Goal: Information Seeking & Learning: Learn about a topic

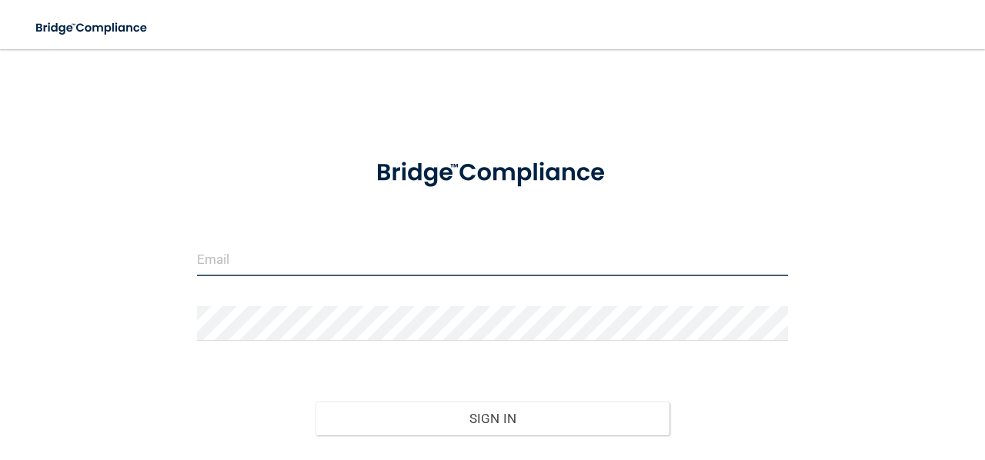
click at [365, 264] on input "email" at bounding box center [492, 259] width 591 height 35
type input "chasitybracy23@gmail.com"
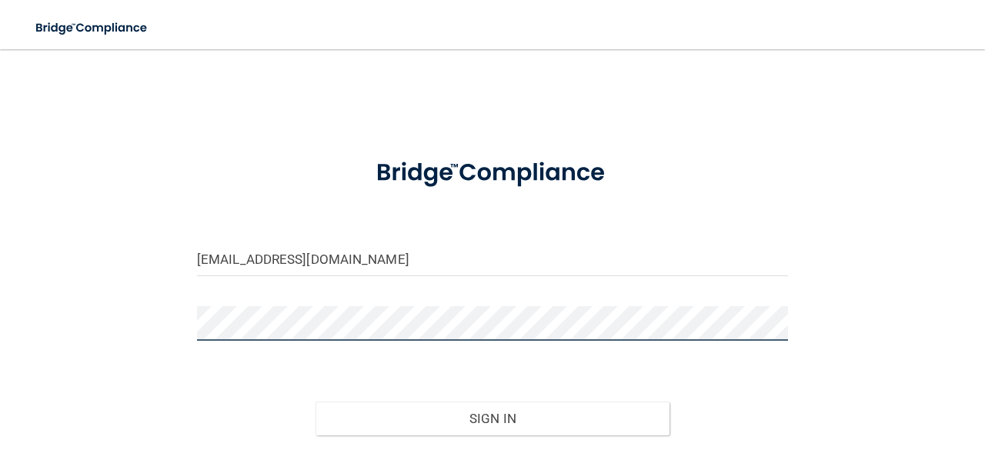
click at [316, 402] on button "Sign In" at bounding box center [493, 419] width 355 height 34
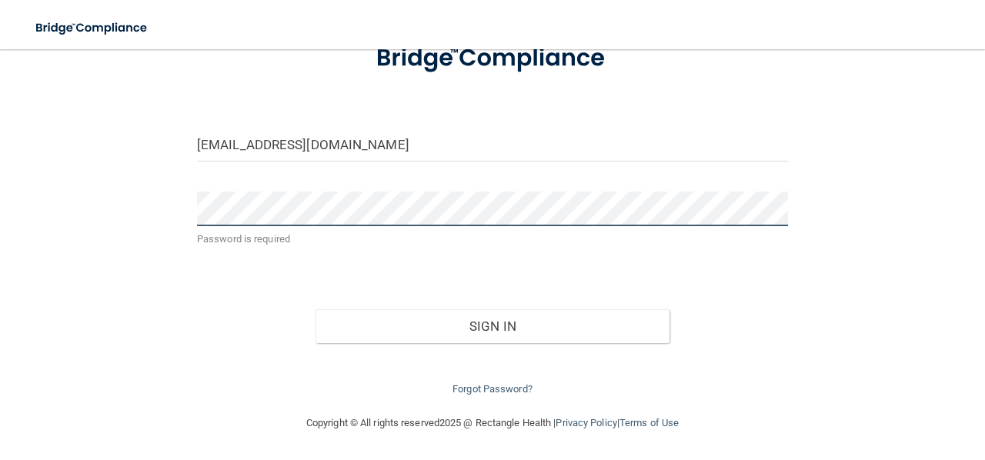
scroll to position [92, 0]
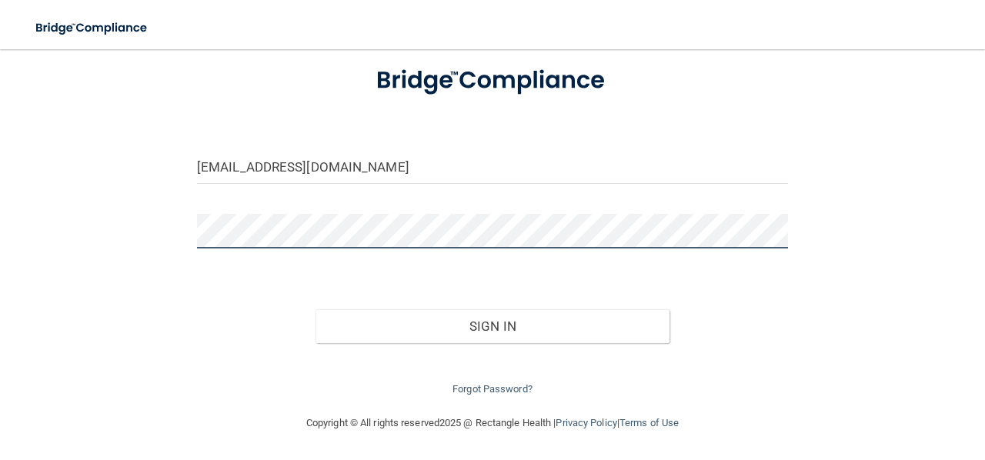
click at [316, 309] on button "Sign In" at bounding box center [493, 326] width 355 height 34
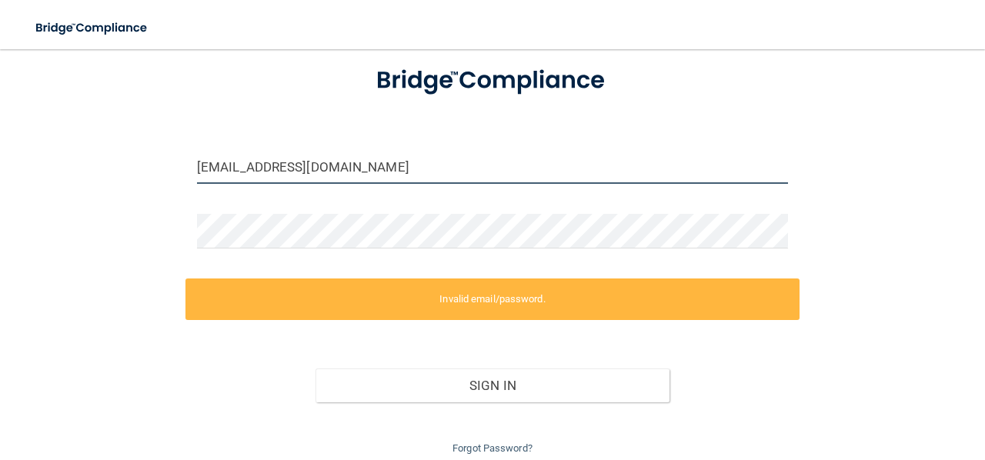
click at [446, 171] on input "chasitybracy23@gmail.com" at bounding box center [492, 166] width 591 height 35
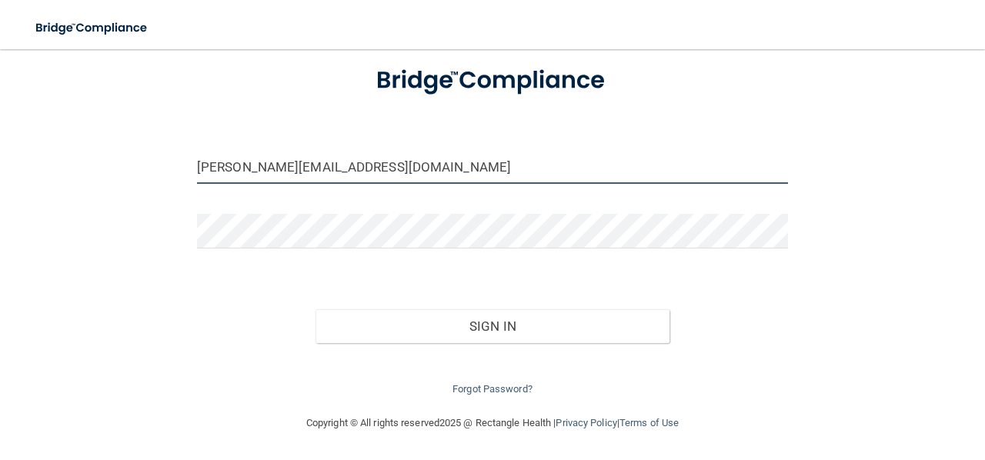
type input "[PERSON_NAME][EMAIL_ADDRESS][DOMAIN_NAME]"
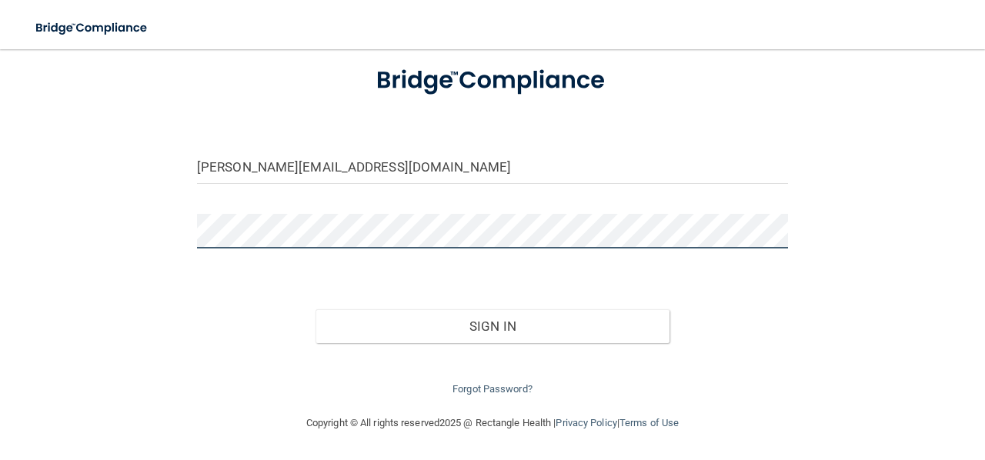
click at [316, 309] on button "Sign In" at bounding box center [493, 326] width 355 height 34
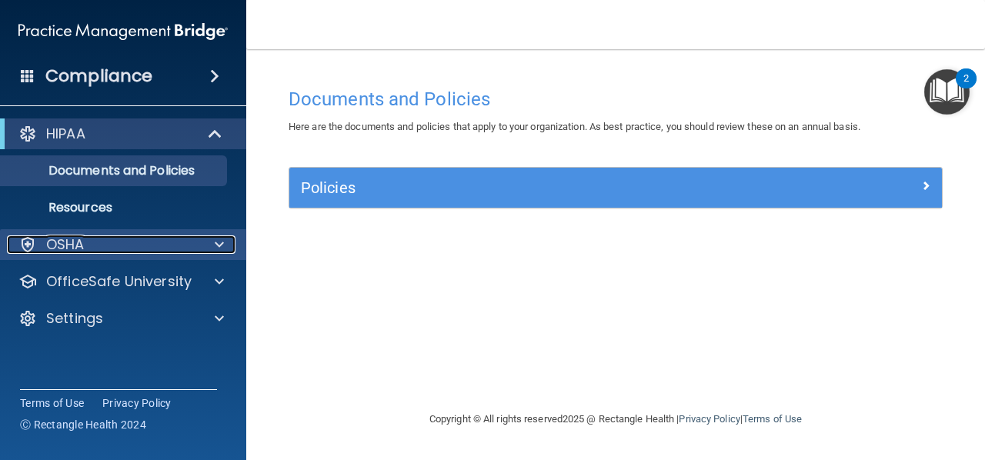
click at [81, 253] on p "OSHA" at bounding box center [65, 244] width 38 height 18
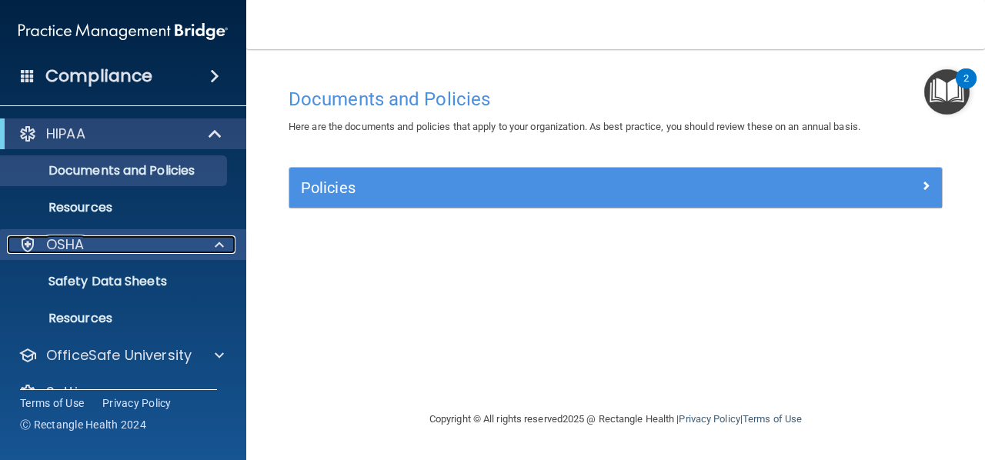
click at [126, 253] on div "OSHA" at bounding box center [102, 244] width 191 height 18
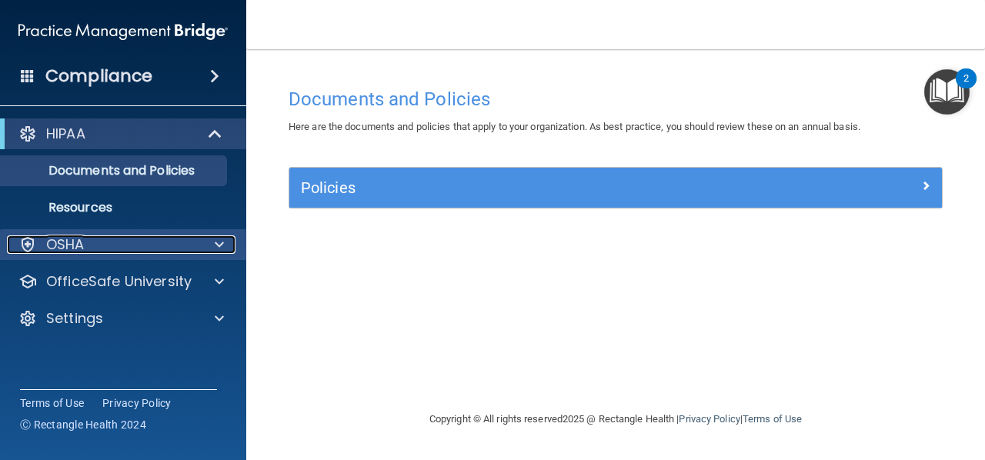
click at [126, 253] on div "OSHA" at bounding box center [102, 244] width 191 height 18
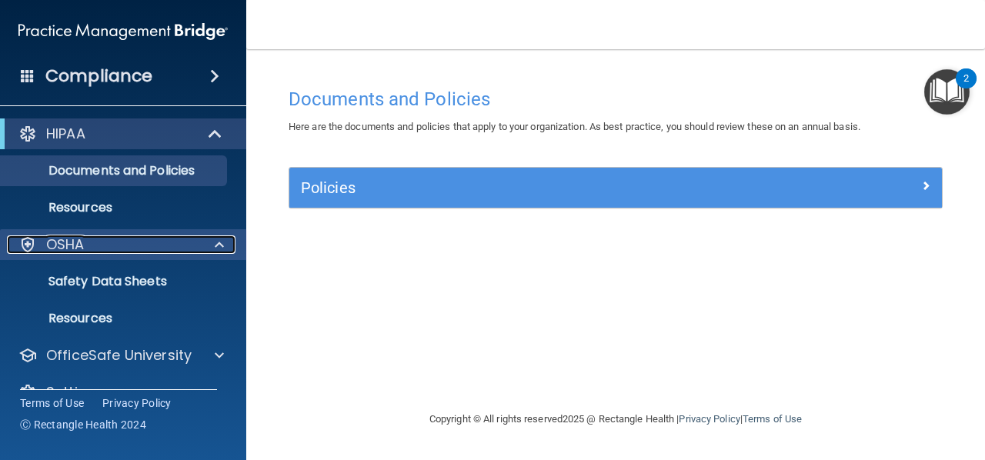
scroll to position [31, 0]
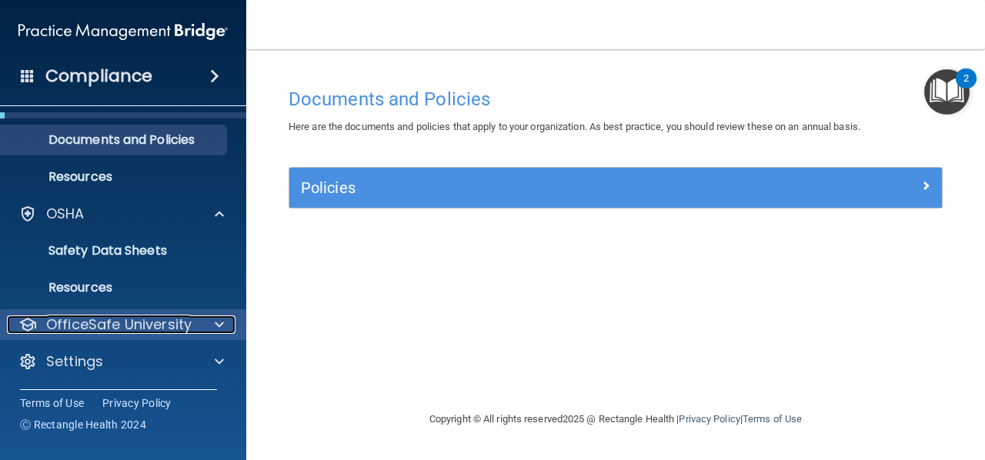
click at [104, 329] on p "OfficeSafe University" at bounding box center [118, 325] width 145 height 18
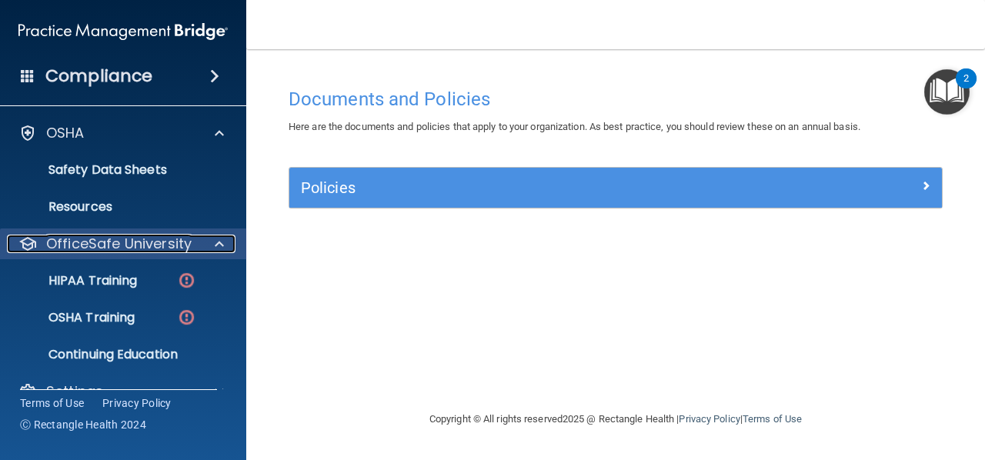
scroll to position [112, 0]
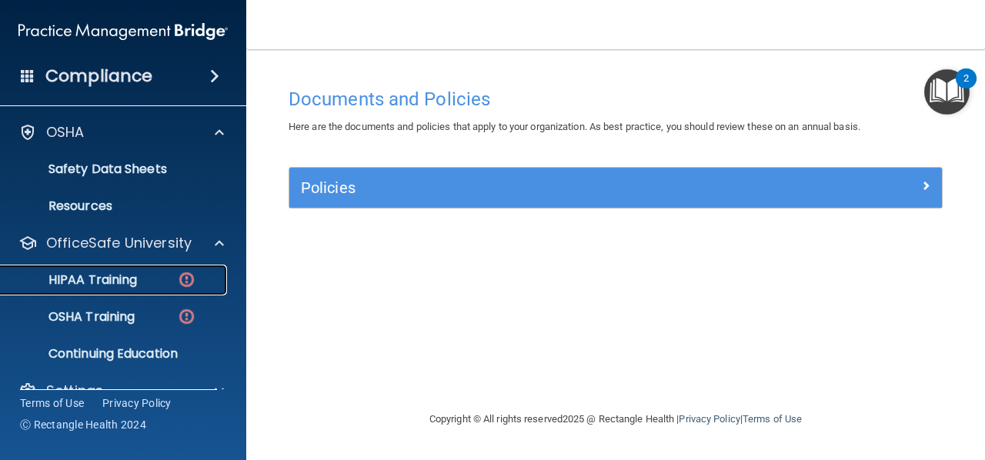
click at [134, 275] on p "HIPAA Training" at bounding box center [73, 279] width 127 height 15
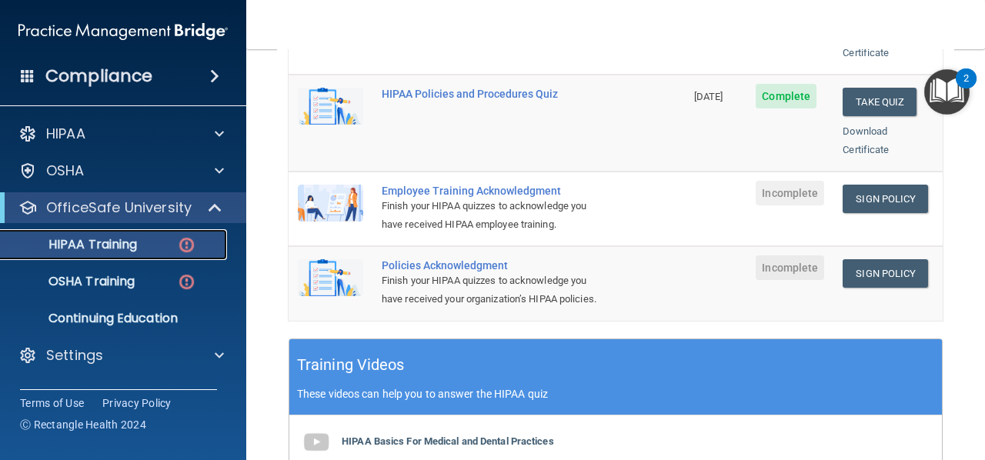
scroll to position [416, 0]
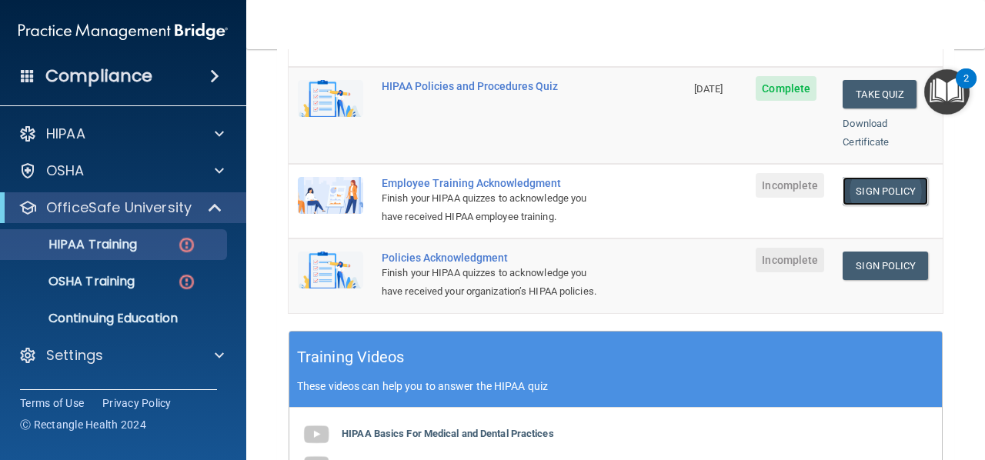
click at [852, 177] on link "Sign Policy" at bounding box center [885, 191] width 85 height 28
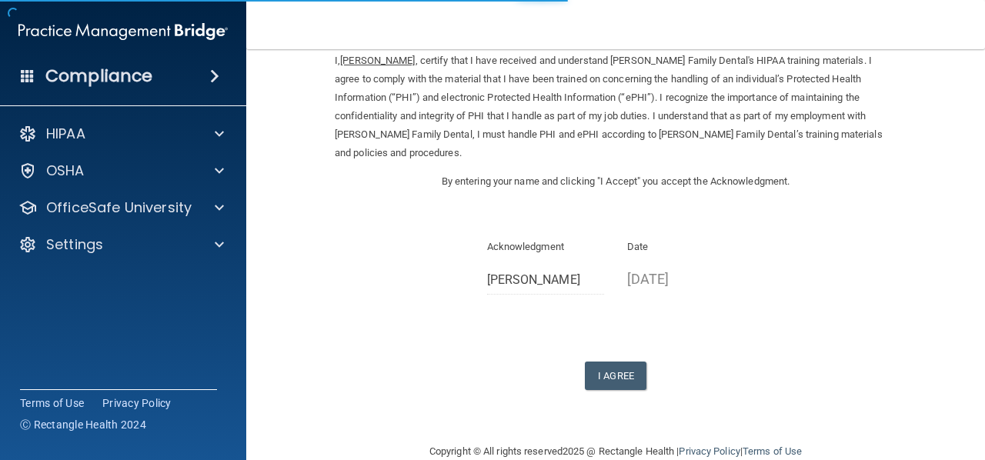
scroll to position [78, 0]
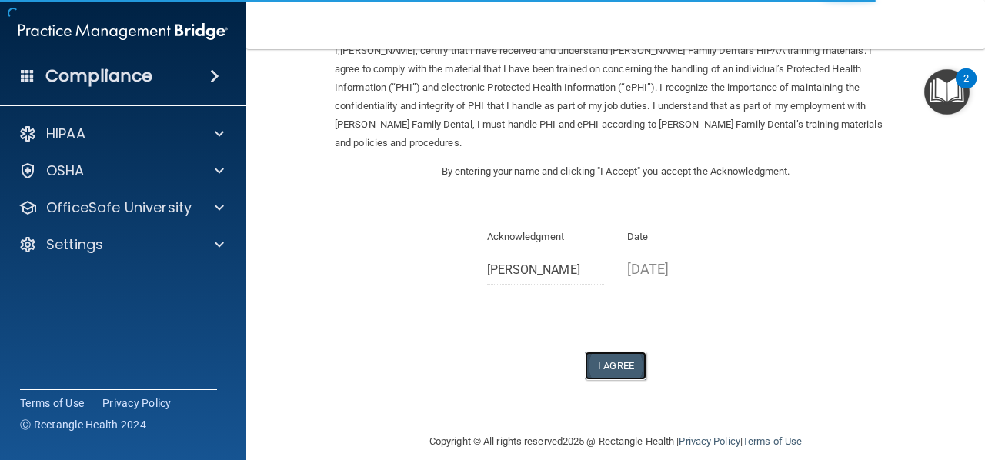
click at [603, 352] on button "I Agree" at bounding box center [616, 366] width 62 height 28
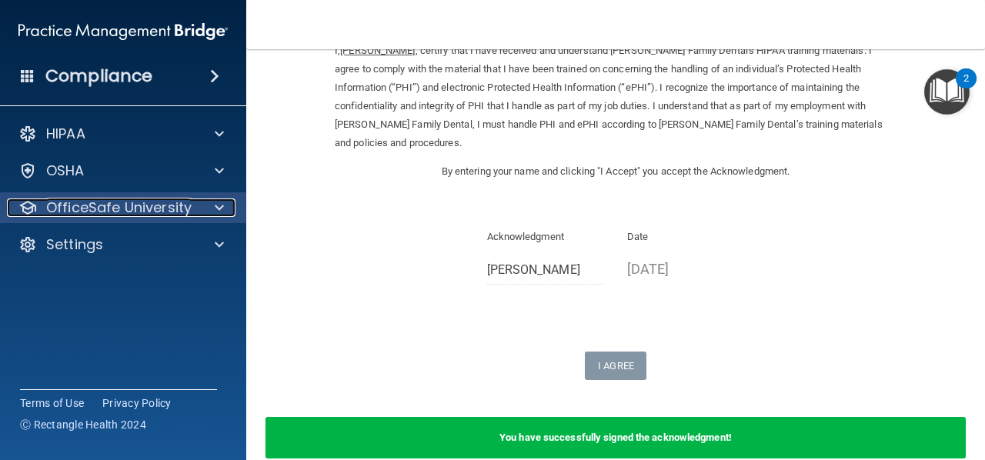
click at [124, 213] on p "OfficeSafe University" at bounding box center [118, 208] width 145 height 18
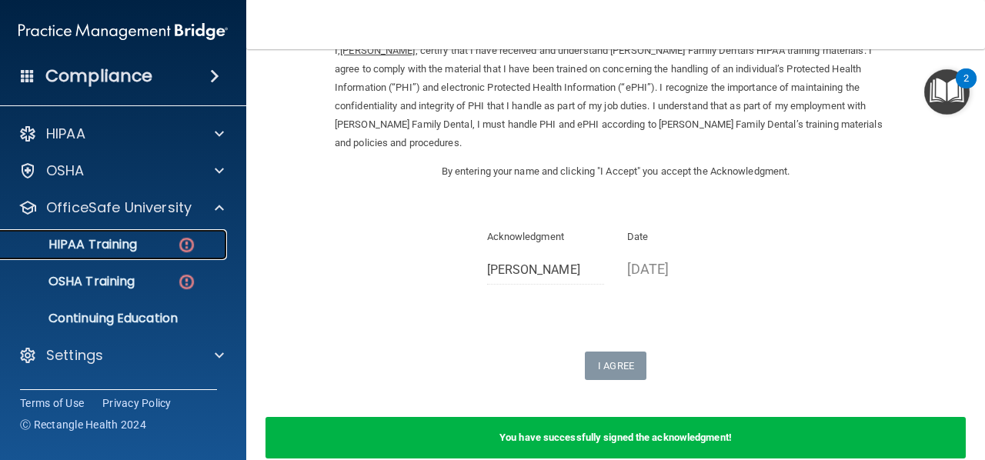
click at [118, 246] on p "HIPAA Training" at bounding box center [73, 244] width 127 height 15
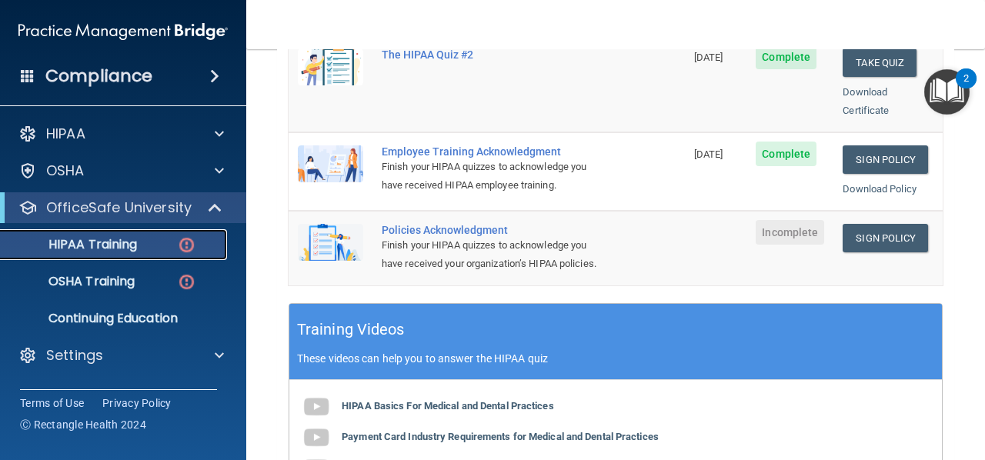
scroll to position [443, 0]
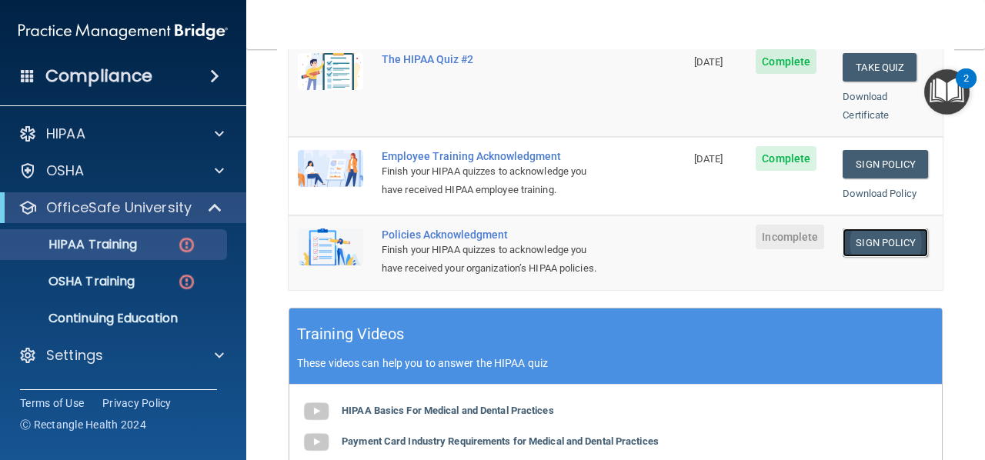
click at [864, 235] on link "Sign Policy" at bounding box center [885, 243] width 85 height 28
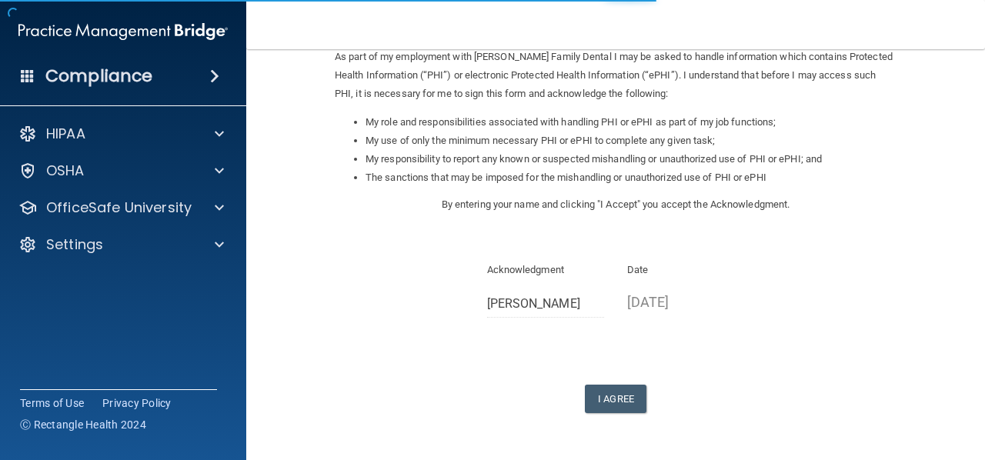
scroll to position [213, 0]
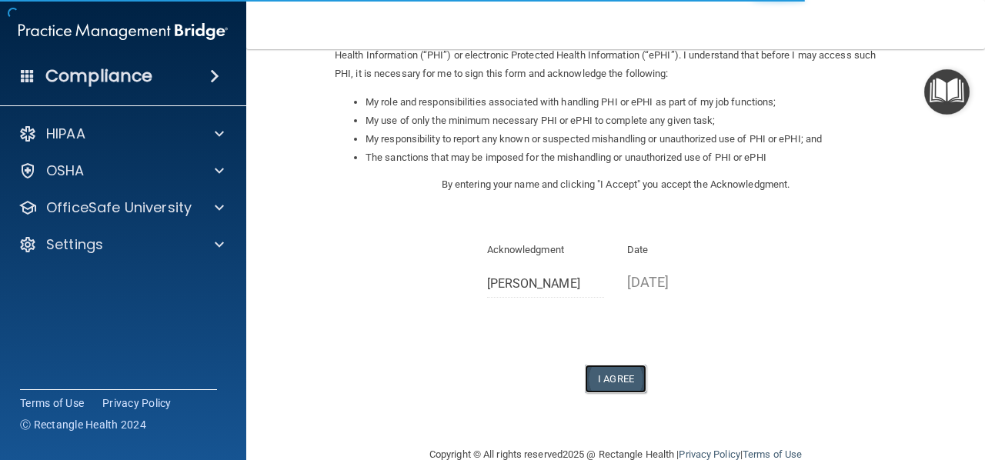
click at [600, 375] on button "I Agree" at bounding box center [616, 379] width 62 height 28
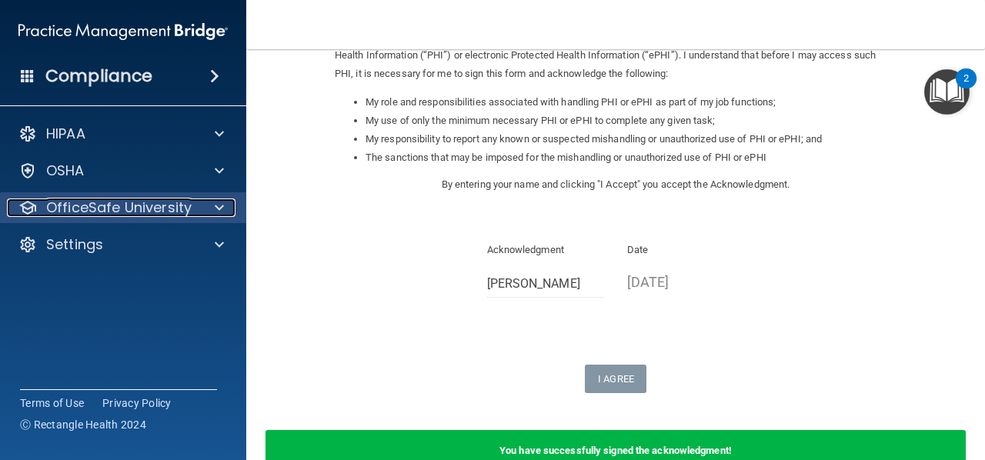
click at [229, 199] on div at bounding box center [217, 208] width 38 height 18
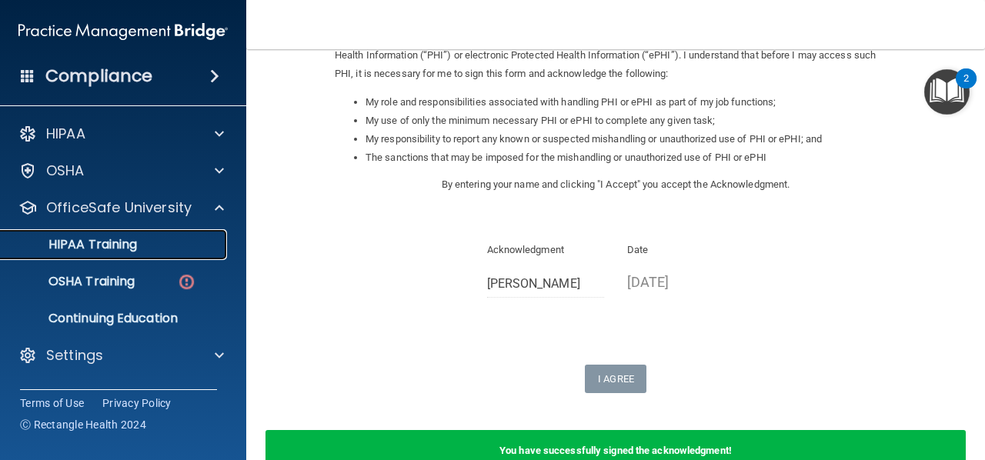
click at [165, 255] on link "HIPAA Training" at bounding box center [106, 244] width 242 height 31
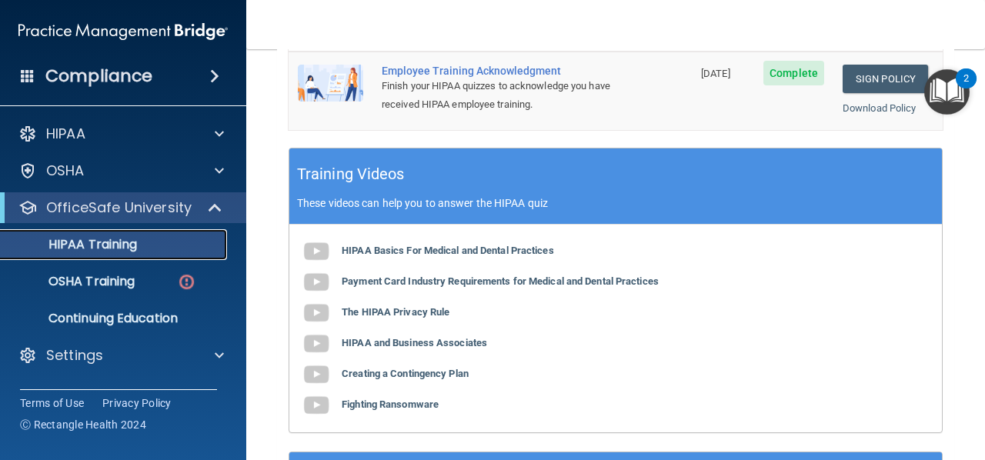
scroll to position [576, 0]
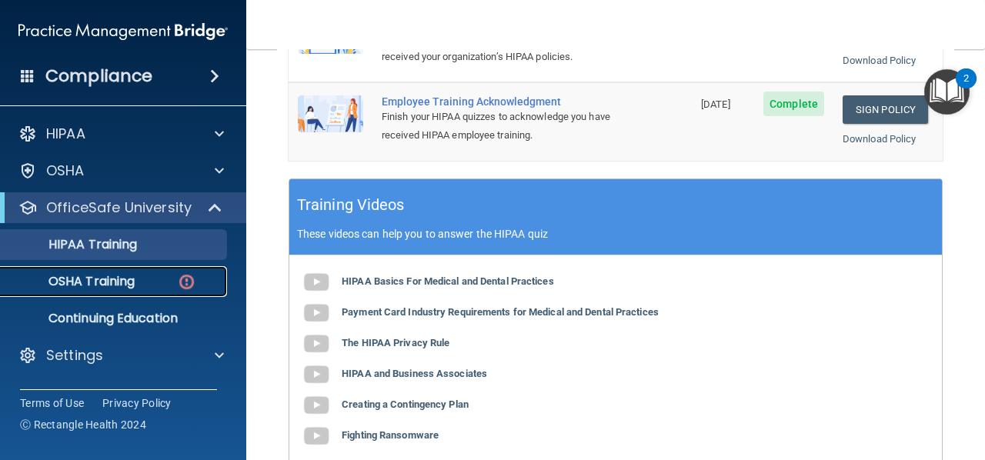
click at [163, 286] on div "OSHA Training" at bounding box center [115, 281] width 210 height 15
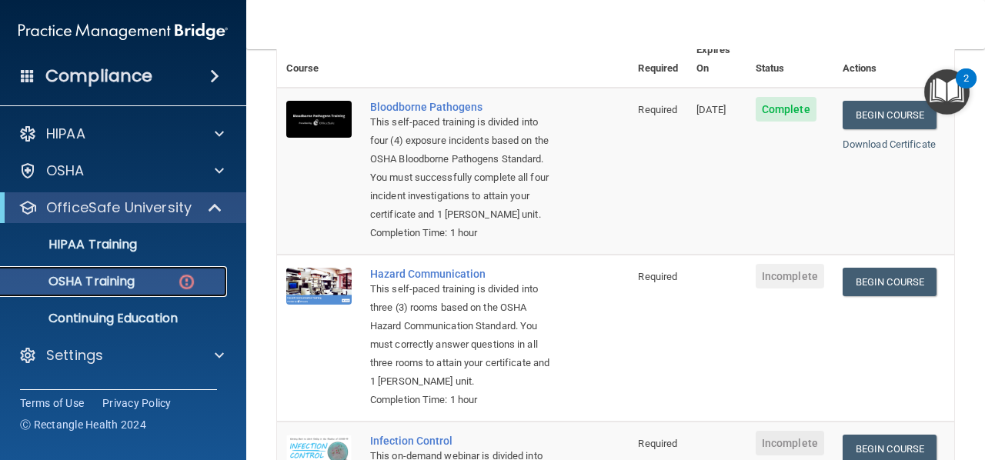
scroll to position [145, 0]
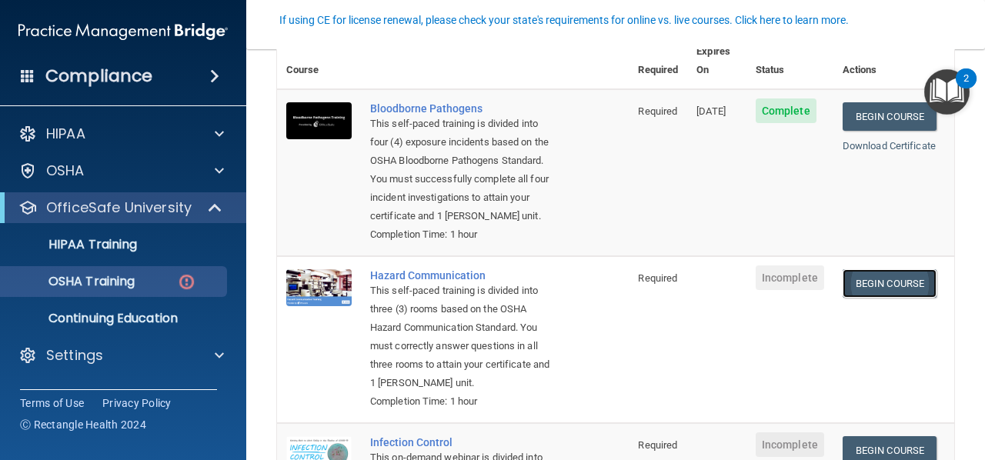
click at [870, 283] on link "Begin Course" at bounding box center [890, 283] width 94 height 28
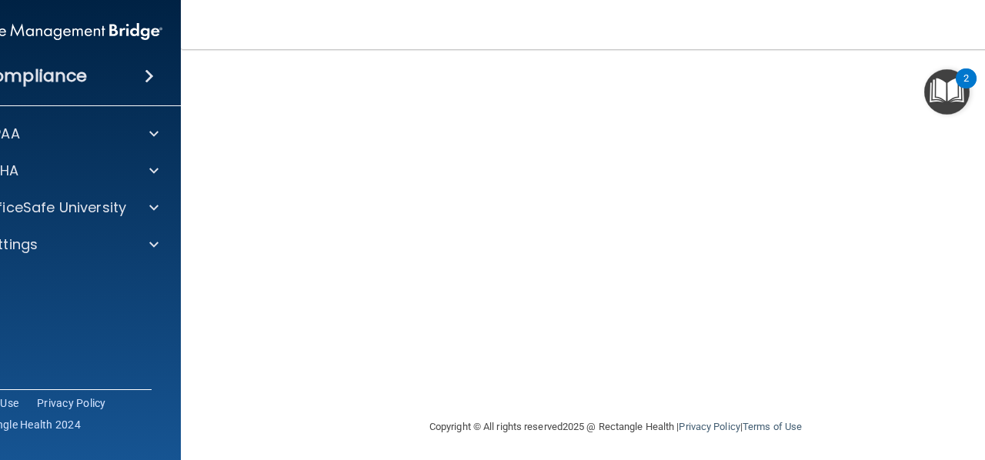
scroll to position [233, 0]
click at [928, 95] on img "Open Resource Center, 2 new notifications" at bounding box center [946, 91] width 45 height 45
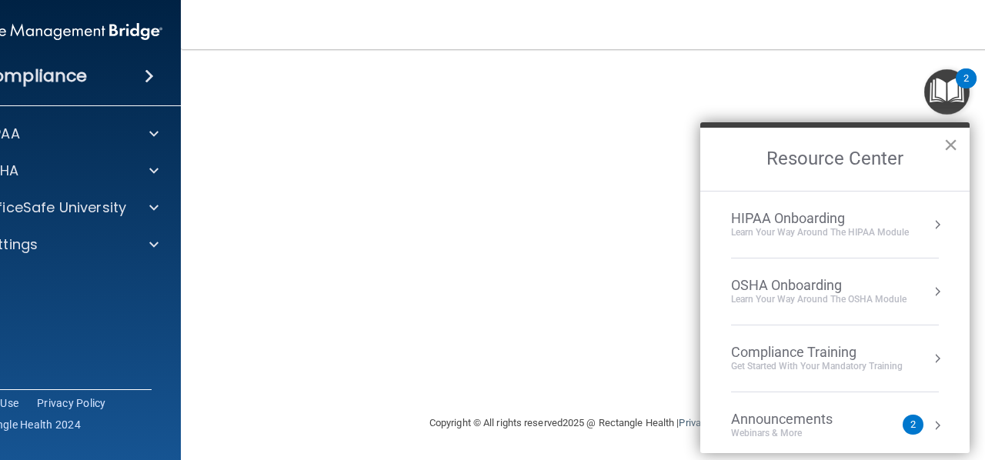
click at [948, 157] on button "×" at bounding box center [950, 144] width 15 height 25
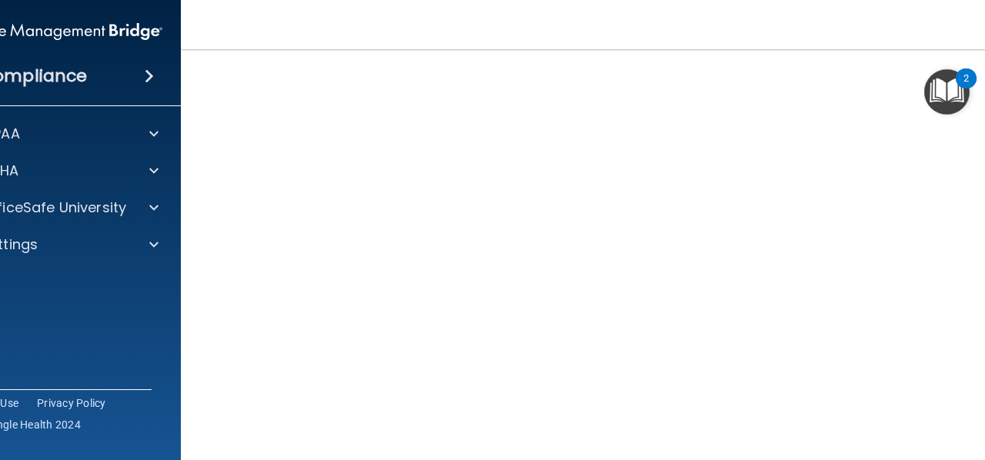
scroll to position [97, 0]
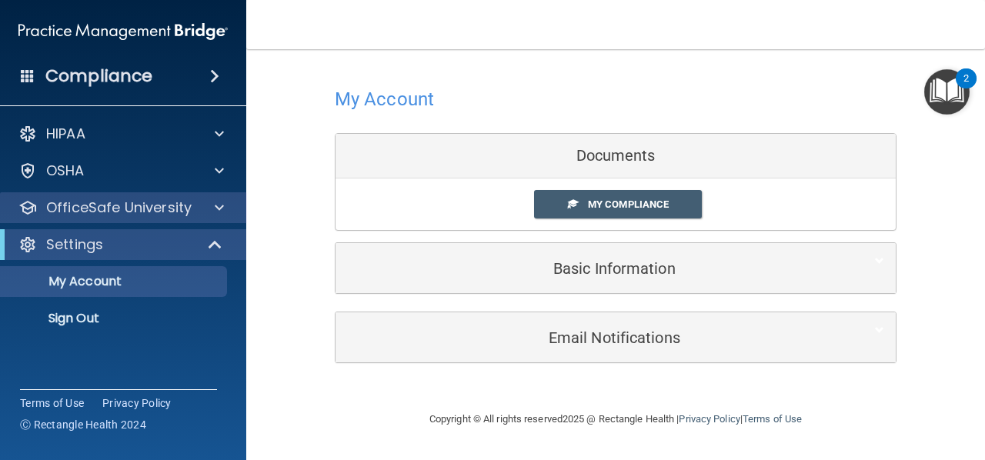
click at [125, 219] on div "OfficeSafe University" at bounding box center [123, 207] width 247 height 31
click at [153, 209] on p "OfficeSafe University" at bounding box center [118, 208] width 145 height 18
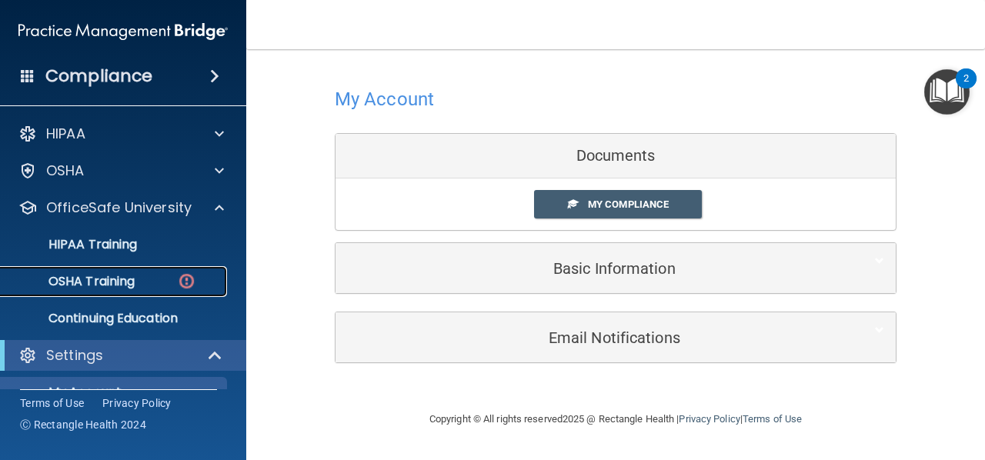
click at [119, 270] on link "OSHA Training" at bounding box center [106, 281] width 242 height 31
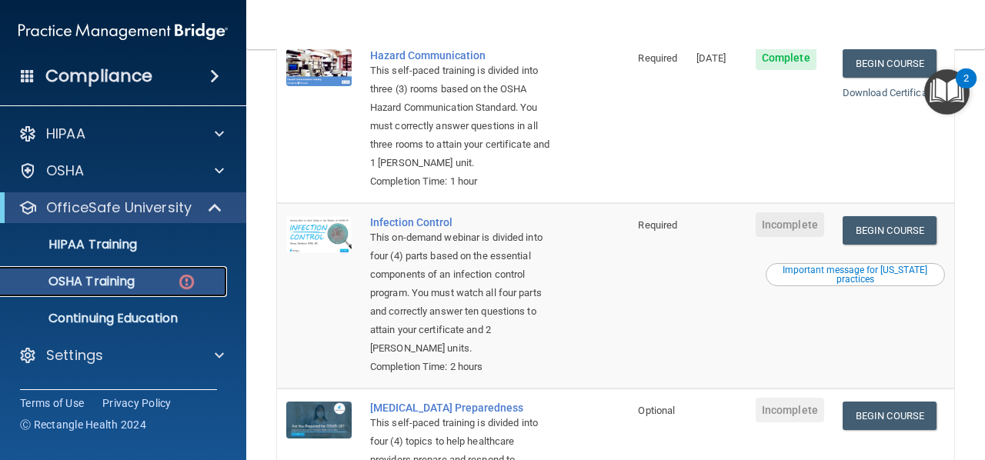
scroll to position [368, 0]
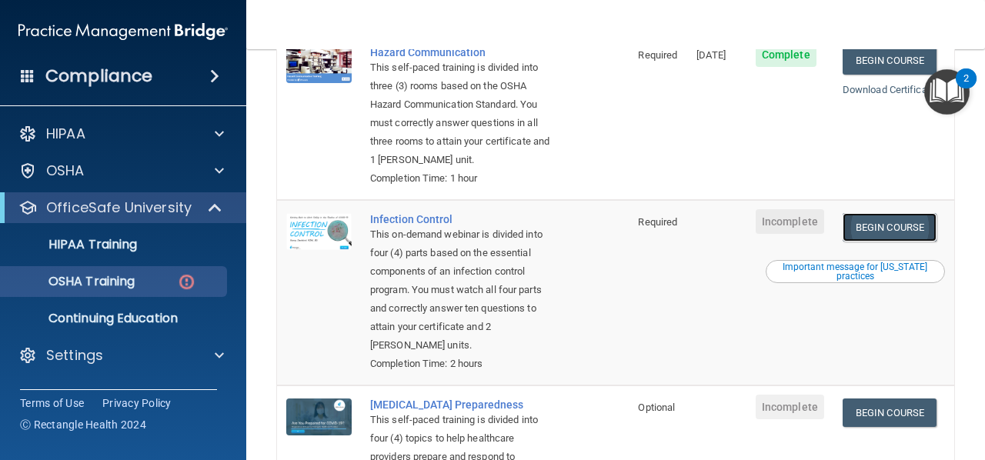
click at [901, 227] on link "Begin Course" at bounding box center [890, 227] width 94 height 28
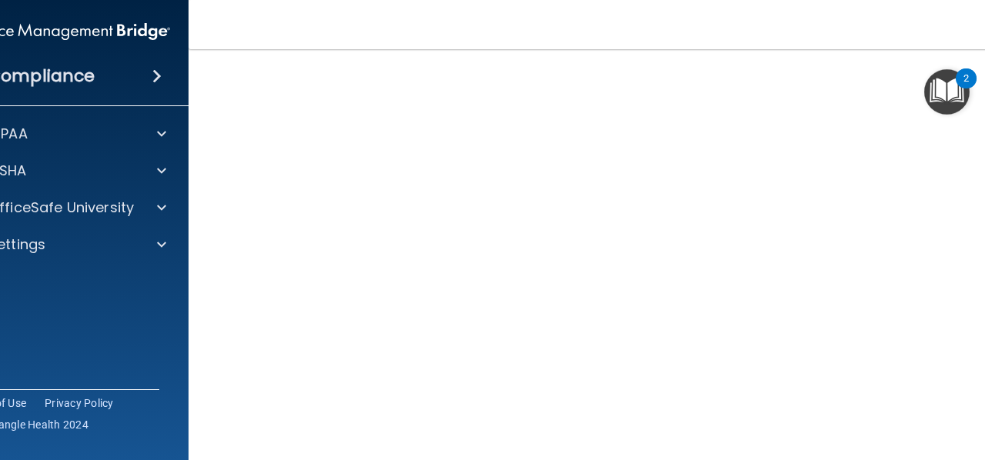
scroll to position [125, 0]
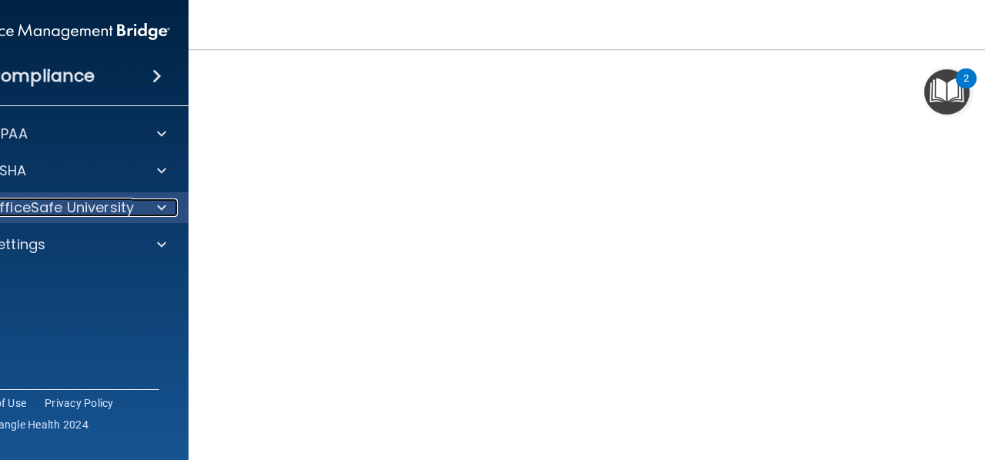
click at [118, 207] on p "OfficeSafe University" at bounding box center [60, 208] width 145 height 18
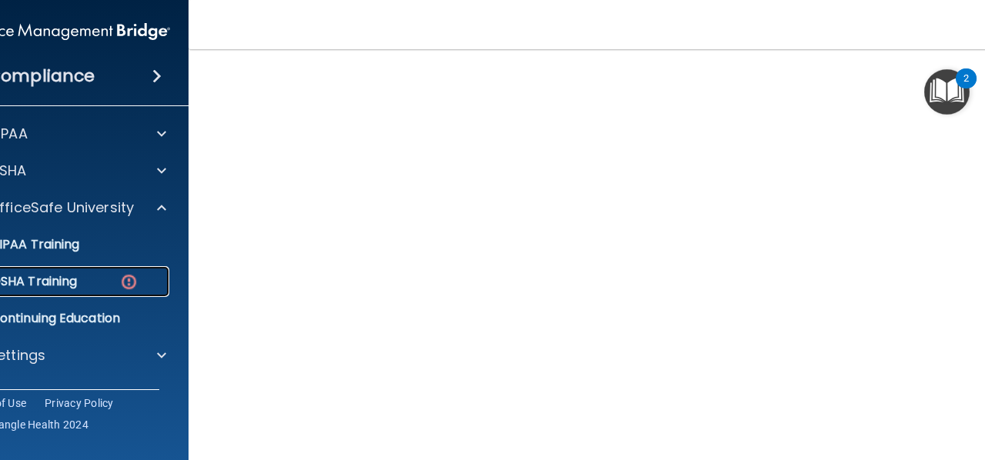
click at [89, 277] on div "OSHA Training" at bounding box center [57, 281] width 210 height 15
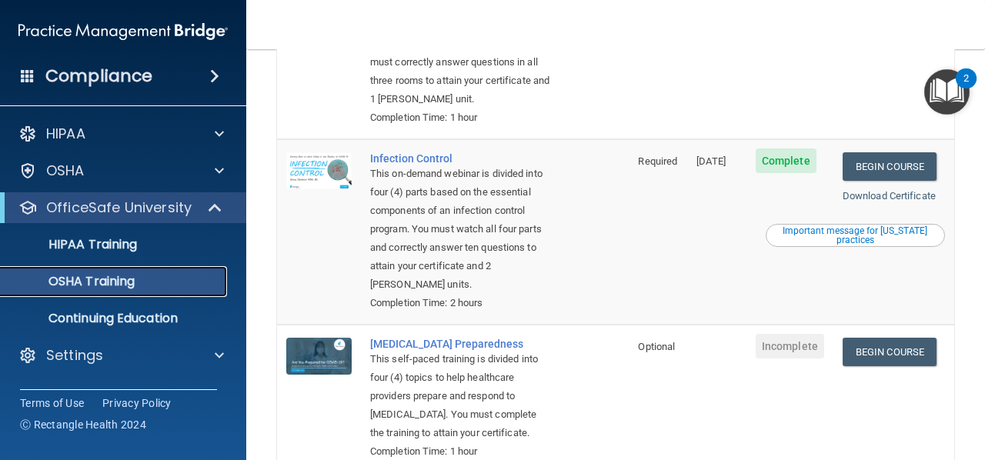
scroll to position [479, 0]
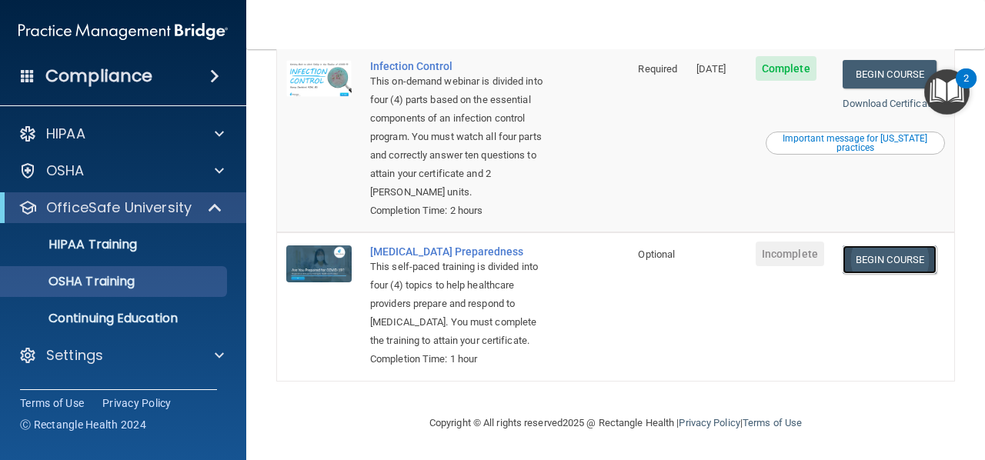
click at [900, 260] on link "Begin Course" at bounding box center [890, 259] width 94 height 28
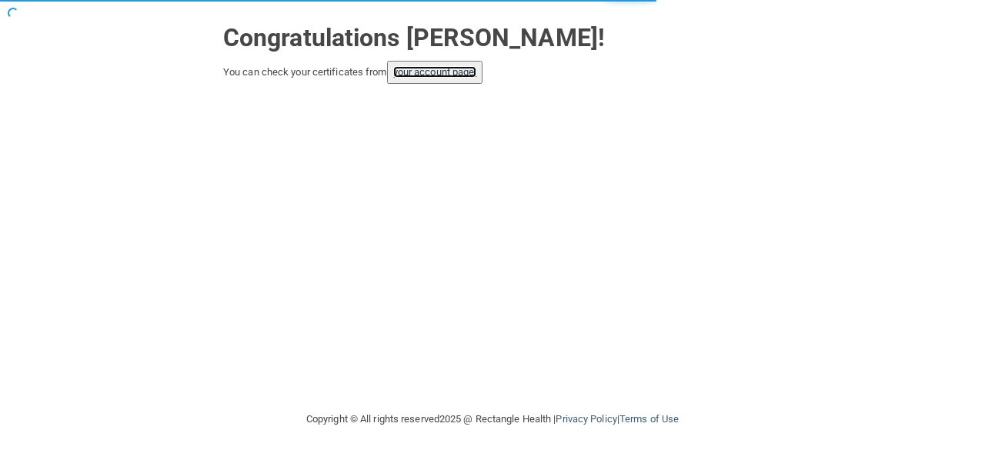
click at [462, 73] on link "your account page!" at bounding box center [435, 72] width 84 height 12
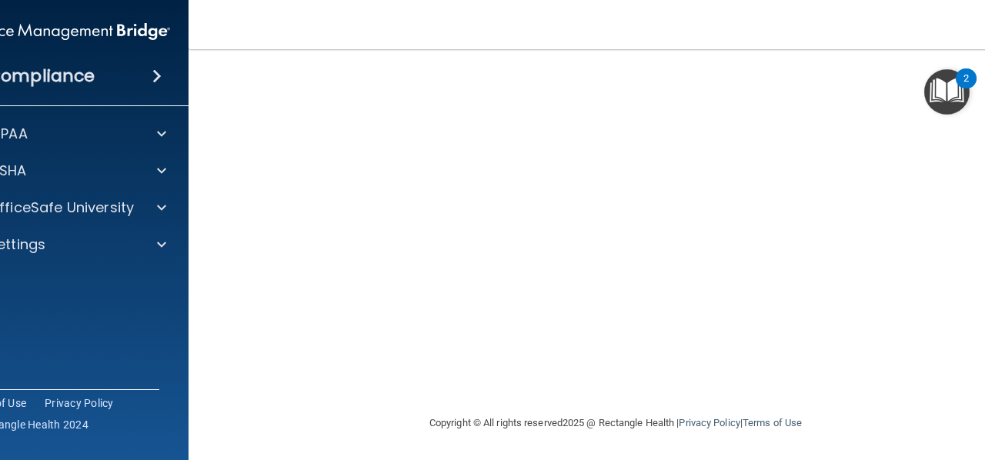
scroll to position [78, 0]
